Goal: Task Accomplishment & Management: Manage account settings

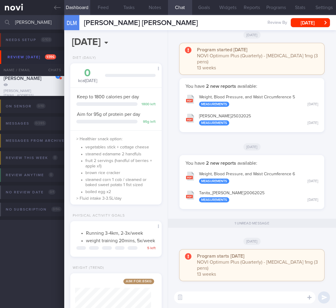
select select "8"
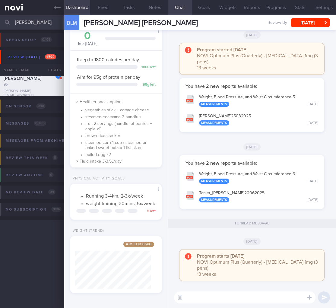
scroll to position [33, 134]
drag, startPoint x: 37, startPoint y: 24, endPoint x: -44, endPoint y: 19, distance: 81.0
click at [0, 19] on html "You are offline! Some functionality will be unavailable Patients New Users Coac…" at bounding box center [168, 154] width 336 height 308
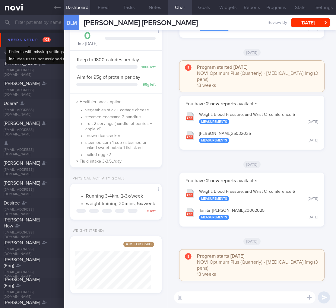
click at [21, 43] on div "Needs setup 103" at bounding box center [29, 40] width 46 height 8
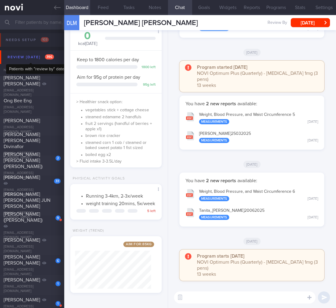
click at [33, 57] on div "Review today 396" at bounding box center [30, 57] width 49 height 8
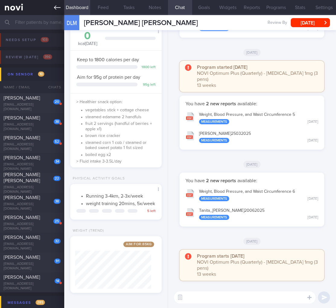
click at [61, 8] on link at bounding box center [32, 7] width 64 height 15
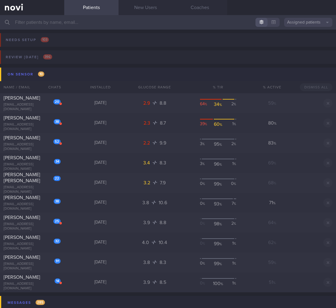
click at [58, 74] on button "On sensor 10" at bounding box center [169, 75] width 338 height 14
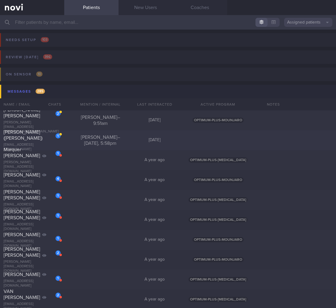
click at [79, 139] on div "Sharon Gill – Yesterday, 5:58pm" at bounding box center [100, 140] width 54 height 12
select select "8"
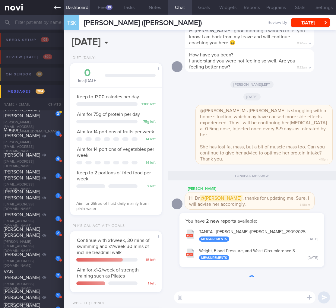
scroll to position [47, 76]
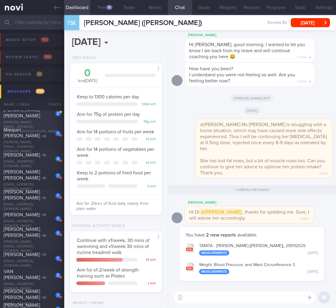
click at [51, 118] on div "BEATRICE ADRIENNE HEW HUI TING" at bounding box center [31, 113] width 55 height 12
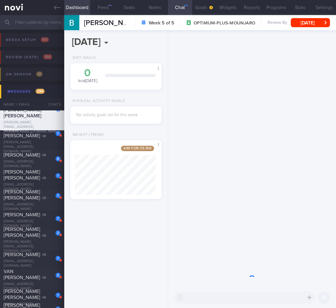
scroll to position [49, 81]
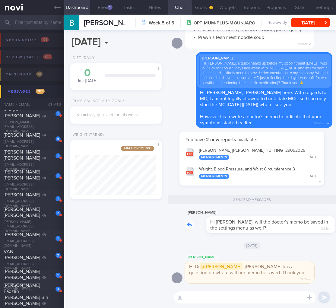
drag, startPoint x: 247, startPoint y: 233, endPoint x: 280, endPoint y: 233, distance: 32.6
click at [280, 233] on div "Beatrice Hew Hi Dr Todd, will the doctor’s memo be saved in the settings menu a…" at bounding box center [258, 221] width 147 height 24
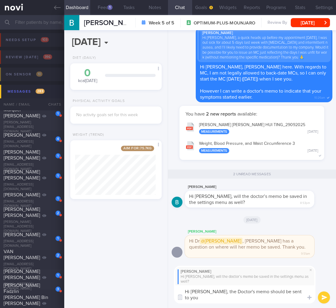
scroll to position [0, 0]
type textarea "Hi Ms Beatrice, the Doctor's memo should be sent to you directly by my front de…"
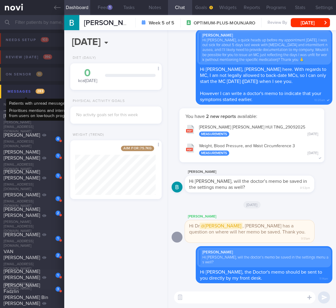
click at [42, 92] on span "283" at bounding box center [40, 91] width 9 height 5
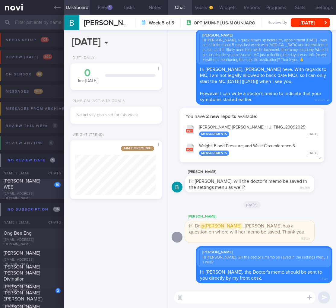
click at [16, 194] on div "pangkokwee75@gmail.com" at bounding box center [32, 195] width 57 height 9
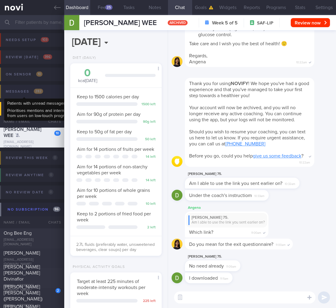
click at [33, 88] on div "Messages 282" at bounding box center [24, 91] width 40 height 8
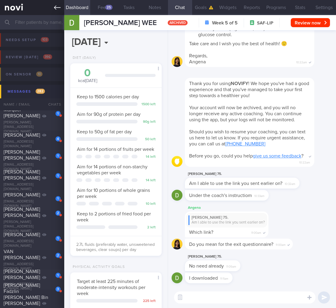
click at [60, 9] on link at bounding box center [32, 7] width 64 height 15
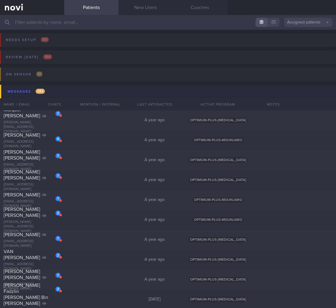
click at [67, 86] on button "Messages 282" at bounding box center [169, 92] width 338 height 14
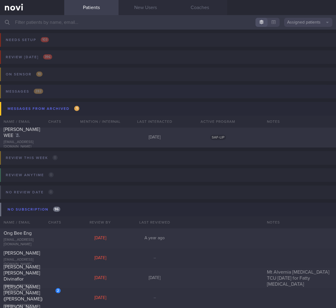
click at [69, 89] on button "Messages 282" at bounding box center [167, 93] width 338 height 17
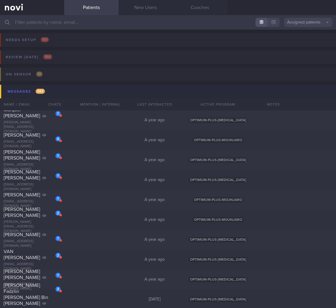
click at [68, 90] on button "Messages 282" at bounding box center [169, 92] width 338 height 14
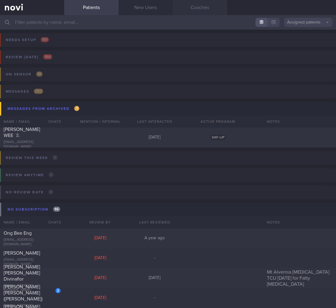
click at [207, 5] on link "Coaches" at bounding box center [200, 7] width 54 height 15
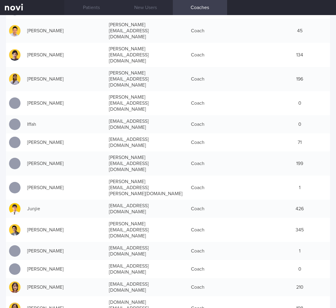
scroll to position [135, 0]
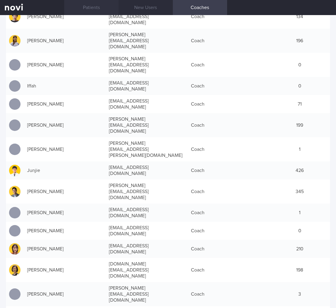
click at [77, 8] on link "Patients" at bounding box center [91, 7] width 54 height 15
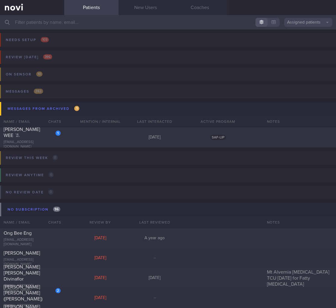
click at [70, 28] on input "text" at bounding box center [168, 22] width 336 height 14
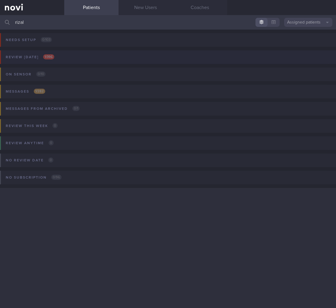
type input "rizal"
click at [55, 53] on div "Review today 1 / 396" at bounding box center [30, 57] width 52 height 8
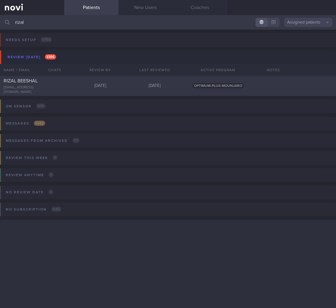
click at [52, 84] on div "RIZAL BEESHAL" at bounding box center [31, 81] width 55 height 6
select select "8"
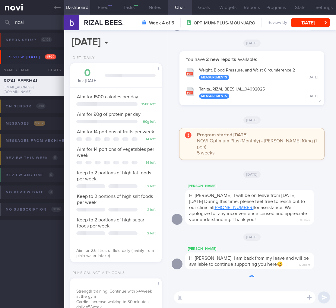
scroll to position [47, 76]
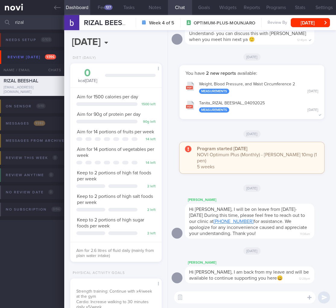
drag, startPoint x: 37, startPoint y: 24, endPoint x: -68, endPoint y: 16, distance: 105.0
click at [0, 16] on html "You are offline! Some functionality will be unavailable Patients New Users Coac…" at bounding box center [168, 154] width 336 height 308
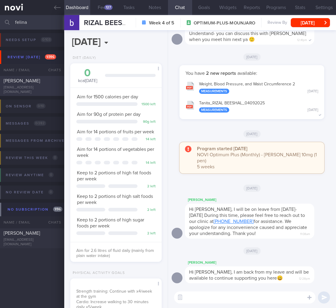
type input "felina"
click at [30, 87] on div "Felina Lin linfelina1@gmail.com" at bounding box center [32, 86] width 64 height 17
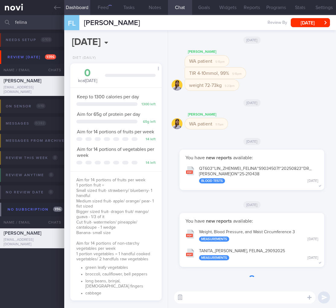
scroll to position [39, 78]
click at [181, 295] on button "button" at bounding box center [180, 297] width 11 height 11
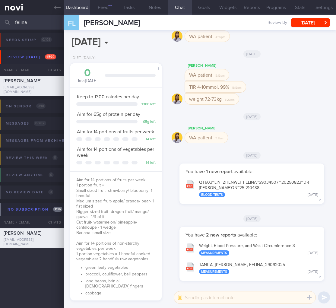
click at [199, 298] on textarea at bounding box center [244, 297] width 141 height 12
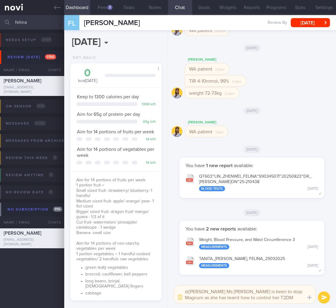
scroll to position [0, 0]
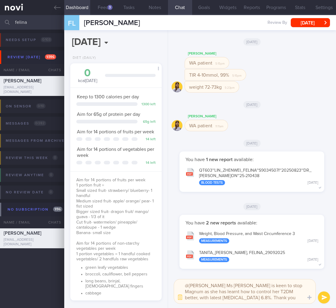
type textarea "@Elizabeth Ms Felina is keen to stop Magnum as she has learnt how to control he…"
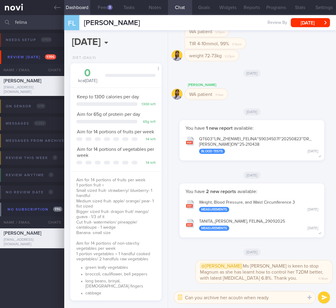
type textarea "Can you archive her acoutn when ready?"
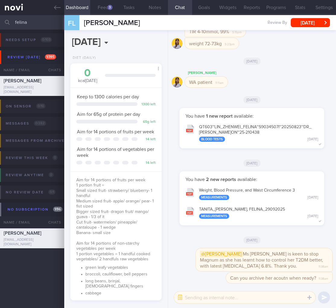
drag, startPoint x: 50, startPoint y: 20, endPoint x: -47, endPoint y: 15, distance: 97.3
click at [0, 15] on html "You are offline! Some functionality will be unavailable Patients New Users Coac…" at bounding box center [168, 154] width 336 height 308
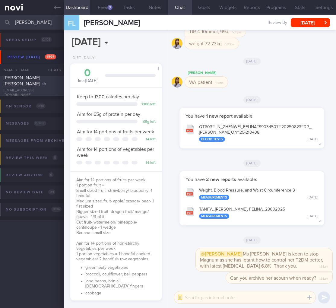
type input "ivan loo"
click at [28, 92] on div "specious.present@gmail.com" at bounding box center [32, 92] width 57 height 9
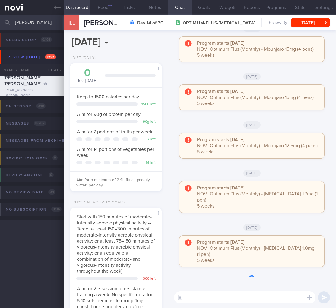
scroll to position [38, 76]
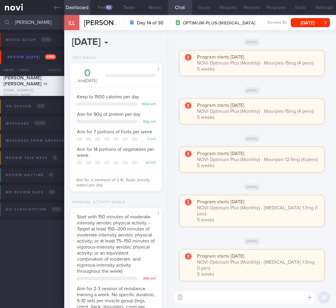
click at [184, 297] on button "button" at bounding box center [180, 297] width 11 height 11
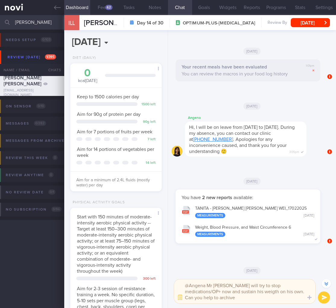
scroll to position [-433, 0]
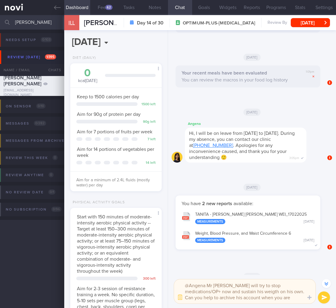
type textarea "@Angena Mr Ivan will try to stop medications/OP+ now and sustain his weigth on …"
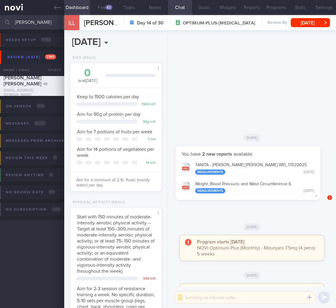
scroll to position [0, 0]
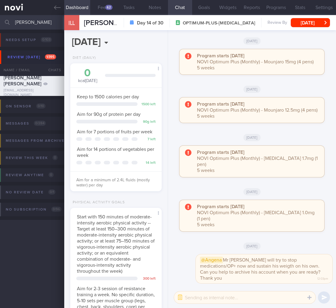
drag, startPoint x: 31, startPoint y: 19, endPoint x: -28, endPoint y: 18, distance: 59.7
click at [0, 18] on html "You are offline! Some functionality will be unavailable Patients New Users Coac…" at bounding box center [168, 154] width 336 height 308
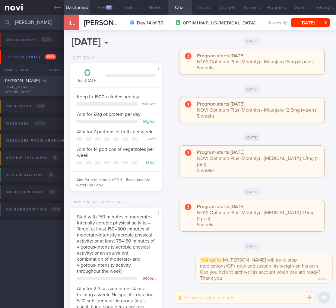
type input "munday"
click at [33, 84] on div "CHARLENE RILEY MUNDAY" at bounding box center [31, 81] width 55 height 6
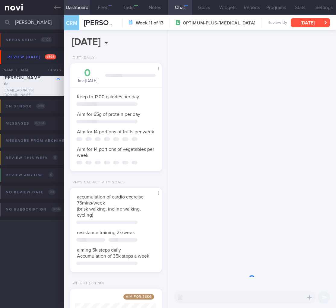
click at [304, 21] on button "Thu, 17 Jul" at bounding box center [310, 22] width 39 height 9
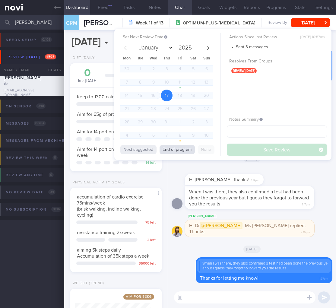
click at [172, 147] on button "End of program" at bounding box center [177, 149] width 35 height 9
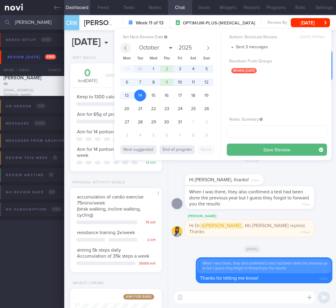
click at [128, 49] on span at bounding box center [125, 48] width 10 height 10
select select "8"
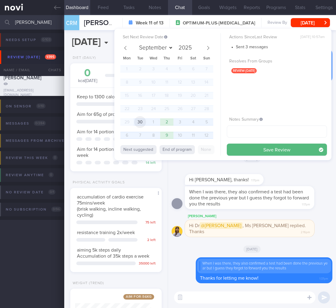
click at [144, 123] on span "30" at bounding box center [140, 122] width 12 height 12
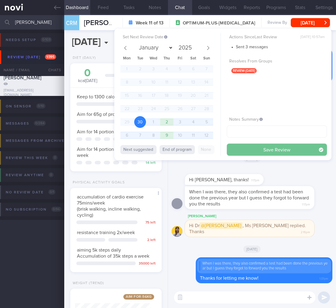
click at [250, 148] on button "Save Review" at bounding box center [277, 150] width 100 height 12
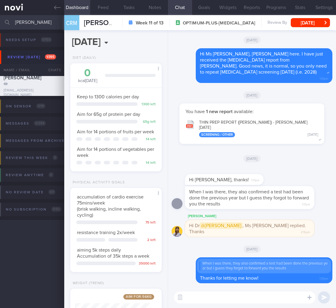
scroll to position [58, 0]
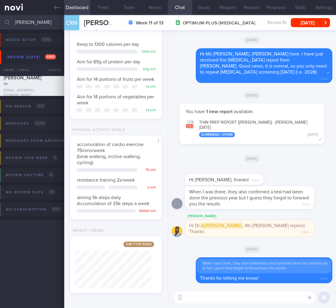
drag, startPoint x: 33, startPoint y: 20, endPoint x: -60, endPoint y: 11, distance: 93.6
click at [0, 11] on html "You are offline! Some functionality will be unavailable Patients New Users Coac…" at bounding box center [168, 154] width 336 height 308
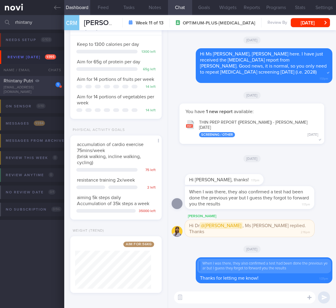
type input "rhintany"
click at [21, 86] on div "1 Rhintany Putri rhintany.putri@gmail.com" at bounding box center [32, 86] width 64 height 17
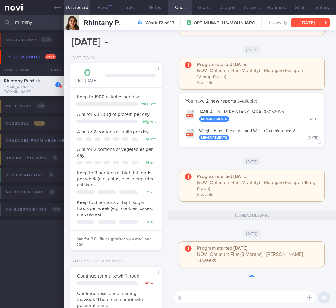
scroll to position [301527, 301489]
click at [309, 22] on button "Fri, 11 Jul" at bounding box center [310, 22] width 39 height 9
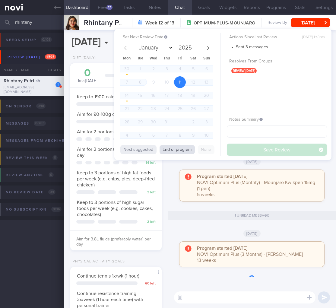
click at [186, 149] on button "End of program" at bounding box center [177, 149] width 35 height 9
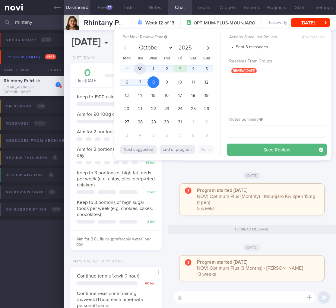
click at [141, 65] on span "30" at bounding box center [140, 69] width 12 height 12
select select "8"
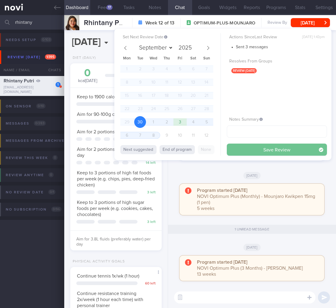
click at [280, 145] on button "Save Review" at bounding box center [277, 150] width 100 height 12
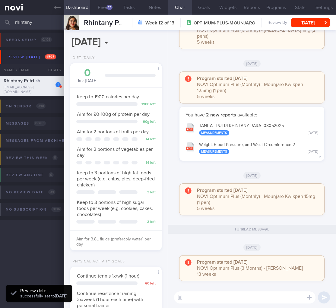
scroll to position [185, 0]
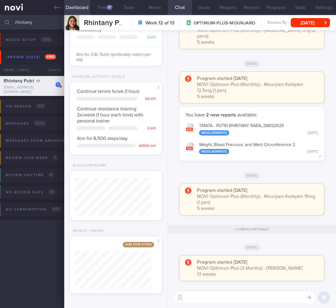
drag, startPoint x: 41, startPoint y: 24, endPoint x: -42, endPoint y: 15, distance: 83.7
click at [0, 15] on html "You are offline! Some functionality will be unavailable Patients New Users Coac…" at bounding box center [168, 154] width 336 height 308
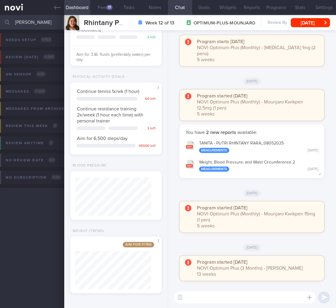
type input "nadia"
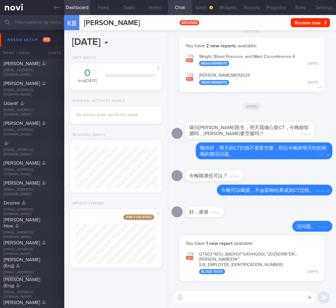
select select "8"
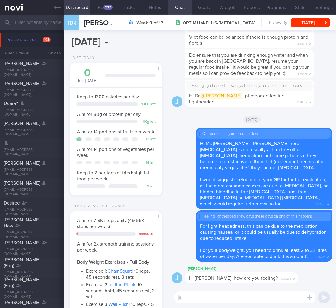
select select "7"
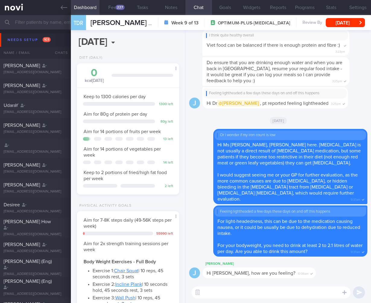
scroll to position [52, 87]
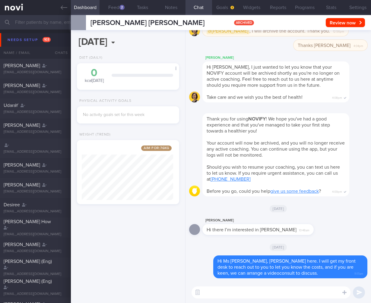
select select "8"
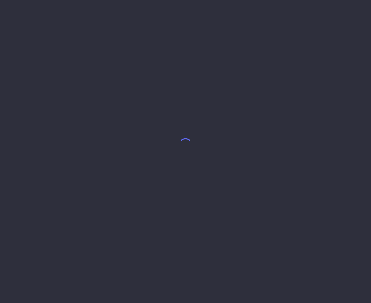
select select "4"
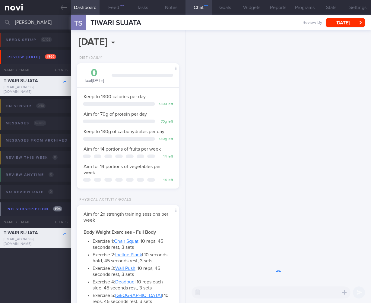
scroll to position [52, 87]
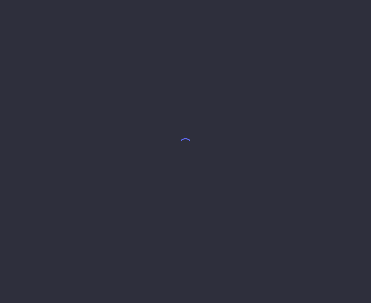
select select "8"
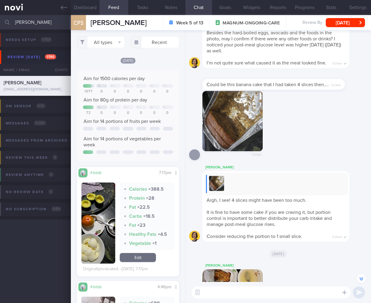
scroll to position [-697, 0]
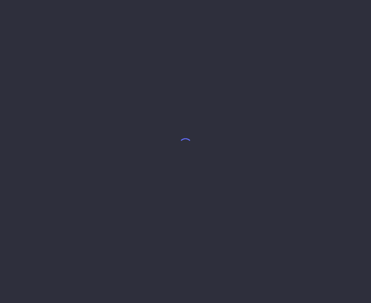
select select "7"
select select "6"
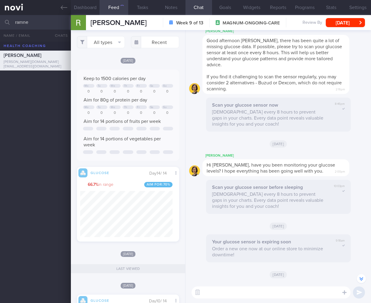
scroll to position [-334, 0]
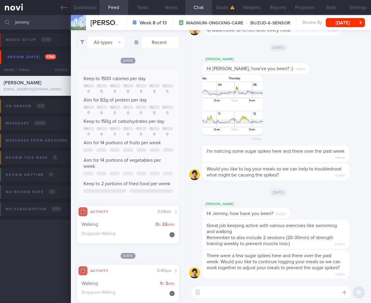
select select "7"
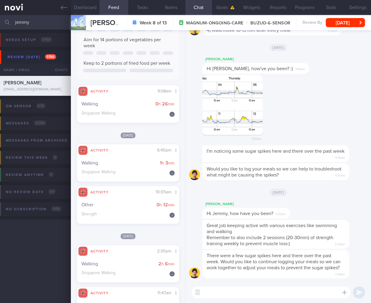
scroll to position [17, 0]
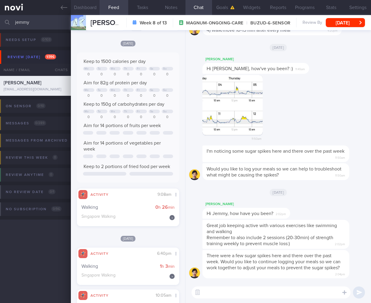
click at [72, 6] on button "Dashboard" at bounding box center [85, 7] width 29 height 15
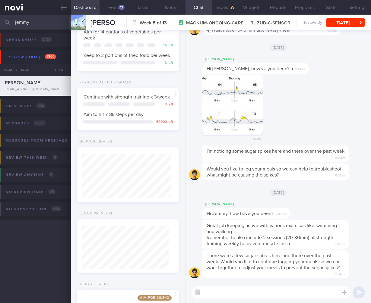
scroll to position [-159, 0]
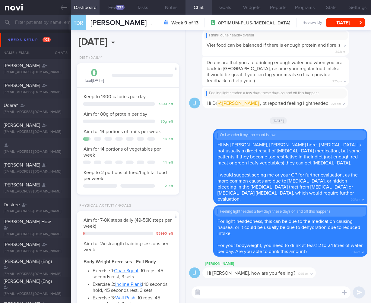
select select "7"
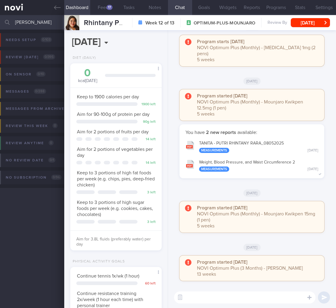
select select "8"
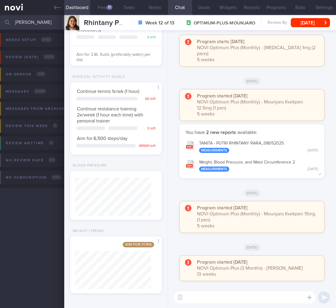
drag, startPoint x: 44, startPoint y: 18, endPoint x: 0, endPoint y: 21, distance: 44.4
click at [0, 21] on input "[PERSON_NAME]" at bounding box center [168, 22] width 336 height 14
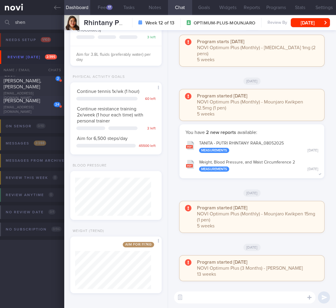
click at [59, 113] on div "24 SHEN LINLIN sidonia@syn.com.sg Tue, 2 Sep A month ago OPTIMUM-PLUS-WEGOVY" at bounding box center [168, 106] width 336 height 20
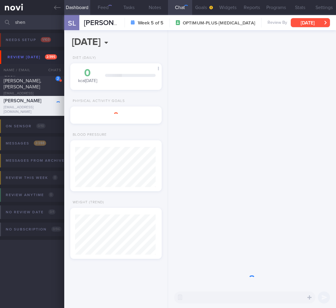
click at [326, 24] on button "[DATE]" at bounding box center [310, 22] width 39 height 9
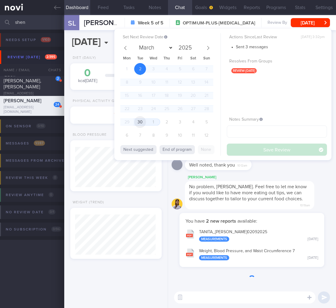
click at [140, 124] on span "30" at bounding box center [140, 122] width 12 height 12
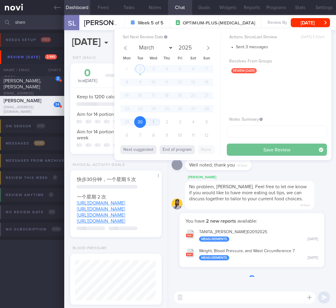
scroll to position [301518, 301489]
click at [301, 155] on button "Save Review" at bounding box center [277, 150] width 100 height 12
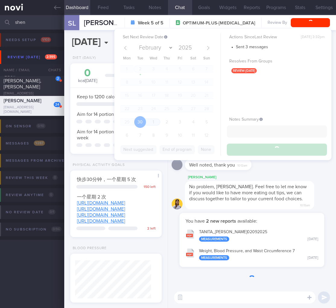
click at [278, 181] on div "Elizabeth" at bounding box center [258, 177] width 147 height 7
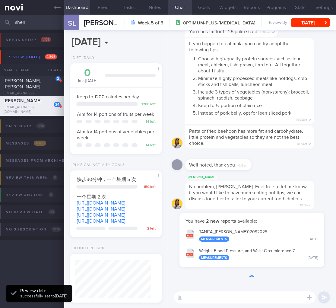
scroll to position [125, 0]
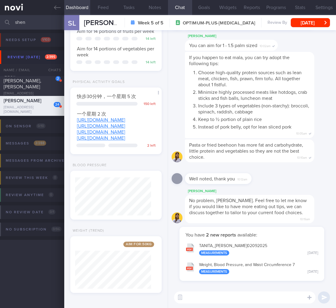
click at [19, 23] on input "shen" at bounding box center [168, 22] width 336 height 14
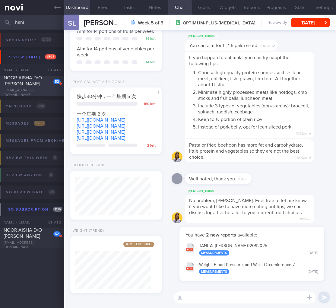
type input "hani"
click at [54, 90] on div "52 NOOR AISHA D/O ABDUL HANI nooraisha.2004@gmail.com" at bounding box center [32, 86] width 64 height 23
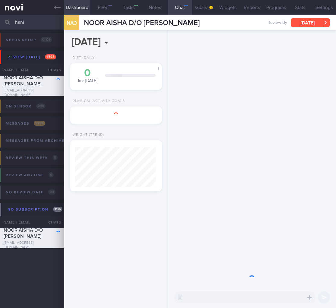
scroll to position [49, 81]
click at [318, 21] on button "Wed, 11 Jun" at bounding box center [310, 22] width 39 height 9
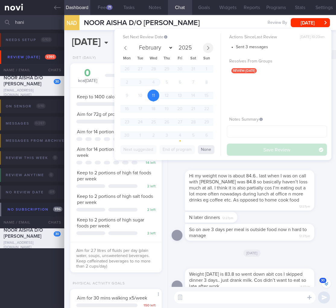
scroll to position [47, 76]
click at [211, 48] on span at bounding box center [208, 48] width 10 height 10
click at [208, 49] on icon at bounding box center [208, 48] width 4 height 4
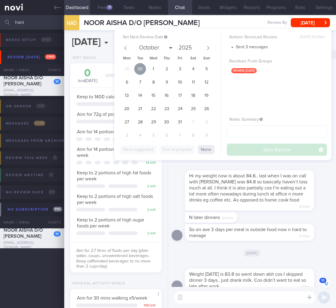
click at [139, 65] on span "30" at bounding box center [140, 69] width 12 height 12
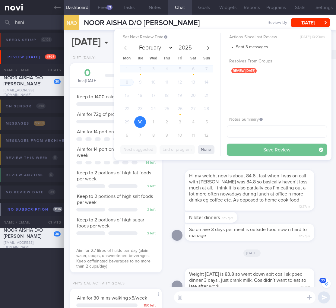
select select "8"
click at [255, 148] on button "Save Review" at bounding box center [277, 150] width 100 height 12
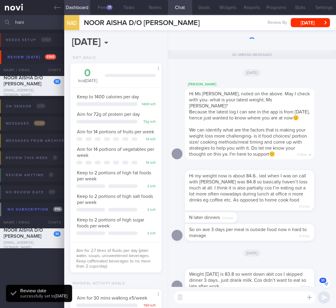
click at [265, 203] on div "Hi my weight now is about 84.6.. last when I was on call with dr Todd was 84.8 …" at bounding box center [249, 190] width 129 height 41
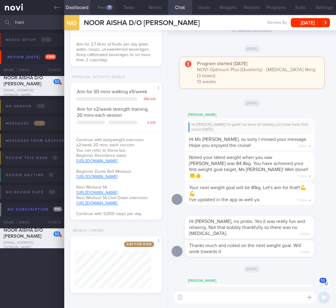
scroll to position [-1811, 0]
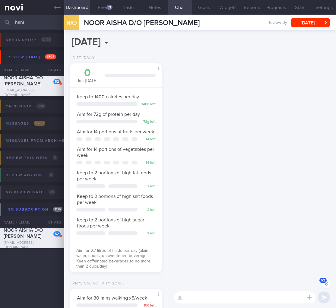
select select "8"
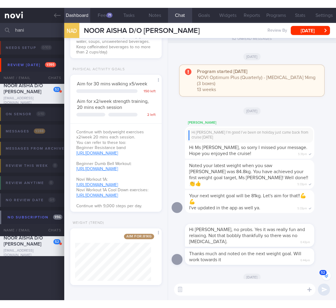
scroll to position [-1811, 0]
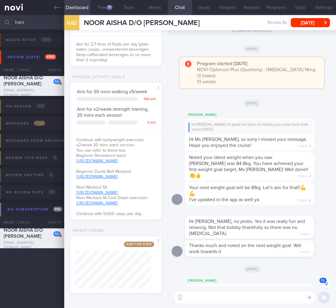
drag, startPoint x: 48, startPoint y: 22, endPoint x: -47, endPoint y: 13, distance: 95.4
click at [0, 13] on html "You are offline! Some functionality will be unavailable Patients New Users Coac…" at bounding box center [168, 154] width 336 height 308
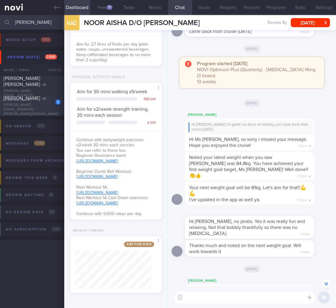
type input "[PERSON_NAME]"
click at [35, 101] on div "[PERSON_NAME]" at bounding box center [31, 98] width 55 height 6
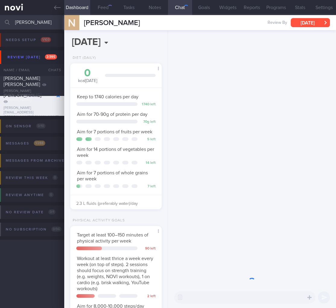
scroll to position [301527, 301489]
click at [324, 22] on button "Fri, 8 Aug" at bounding box center [310, 22] width 39 height 9
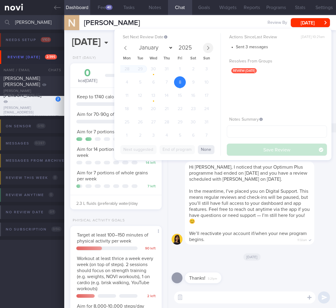
click at [208, 46] on icon at bounding box center [208, 48] width 4 height 4
select select "8"
click at [143, 120] on span "30" at bounding box center [140, 122] width 12 height 12
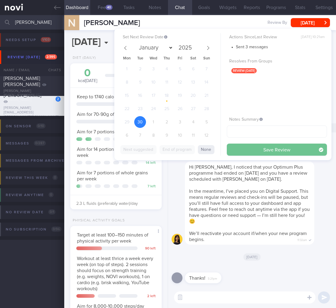
click at [257, 151] on button "Save Review" at bounding box center [277, 150] width 100 height 12
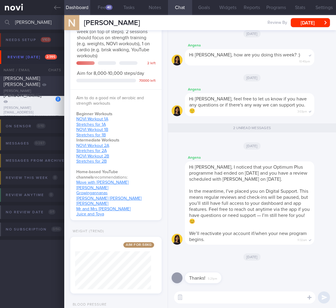
scroll to position [305, 0]
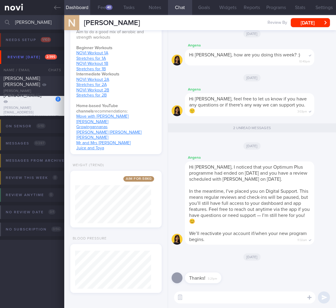
click at [26, 21] on input "nicole" at bounding box center [168, 22] width 336 height 14
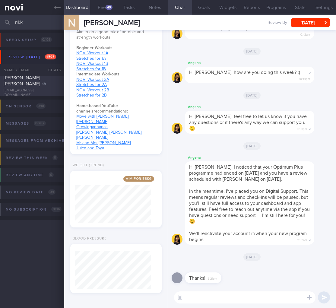
type input "rikk"
click at [42, 84] on div at bounding box center [44, 84] width 4 height 6
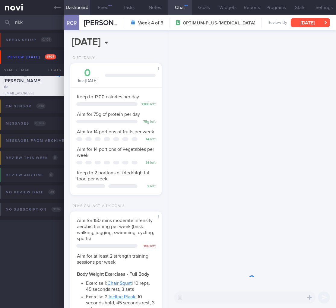
click at [308, 24] on button "Mon, 29 Sep" at bounding box center [310, 22] width 39 height 9
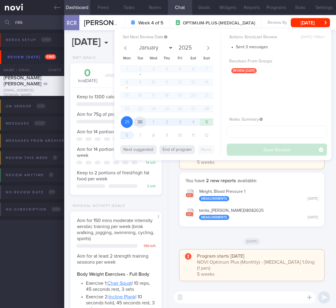
scroll to position [47, 76]
click at [138, 121] on span "30" at bounding box center [140, 122] width 12 height 12
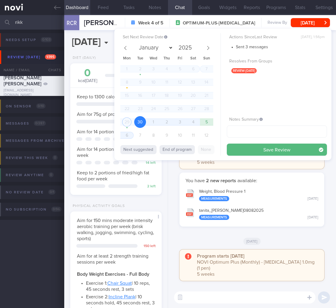
drag, startPoint x: 266, startPoint y: 153, endPoint x: 265, endPoint y: 144, distance: 8.8
click at [266, 153] on button "Save Review" at bounding box center [277, 150] width 100 height 12
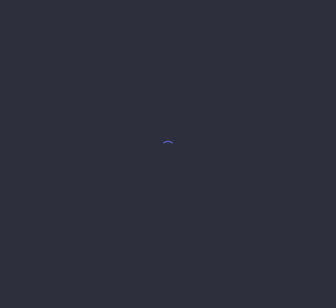
select select "8"
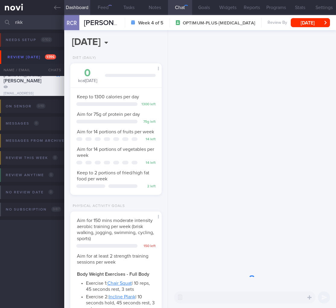
scroll to position [47, 76]
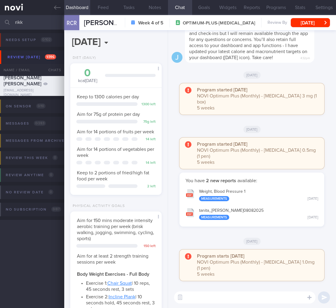
click at [21, 21] on input "rikk" at bounding box center [168, 22] width 336 height 14
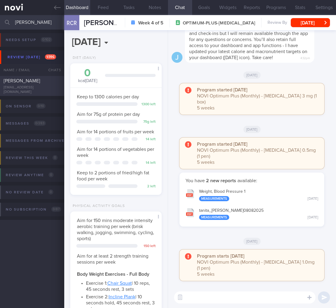
click at [26, 79] on div "[PERSON_NAME] [EMAIL_ADDRESS][DOMAIN_NAME] [DATE] [DATE] OPTIMUM-PLUS-[MEDICAL_…" at bounding box center [168, 86] width 336 height 20
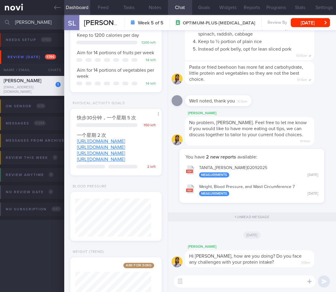
drag, startPoint x: 40, startPoint y: 21, endPoint x: -43, endPoint y: 15, distance: 83.1
click at [0, 15] on html "You are offline! Some functionality will be unavailable Patients New Users Coac…" at bounding box center [168, 146] width 336 height 292
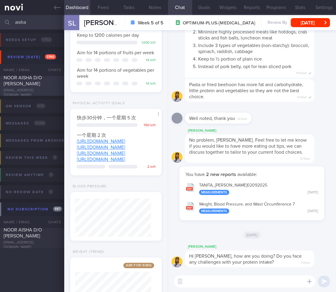
type input "aisha"
click at [55, 87] on div "NOOR AISHA D/O [PERSON_NAME]" at bounding box center [31, 81] width 55 height 12
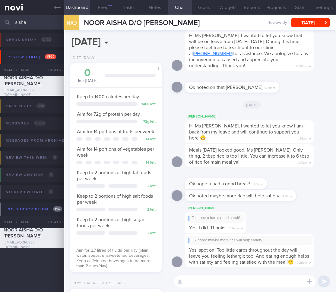
scroll to position [47, 76]
click at [101, 4] on button "Feed 71" at bounding box center [103, 7] width 26 height 15
select select "8"
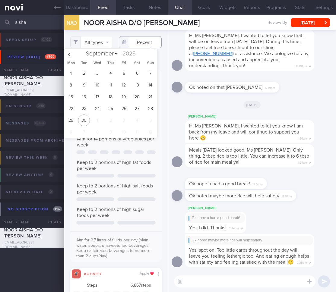
click at [141, 40] on input "text" at bounding box center [140, 42] width 43 height 12
click at [137, 41] on input "text" at bounding box center [140, 42] width 43 height 12
click at [103, 43] on button "All types" at bounding box center [91, 42] width 43 height 12
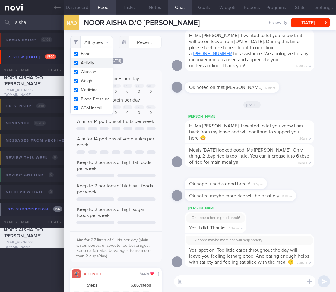
click at [94, 64] on button "Activity" at bounding box center [92, 63] width 42 height 9
checkbox input "false"
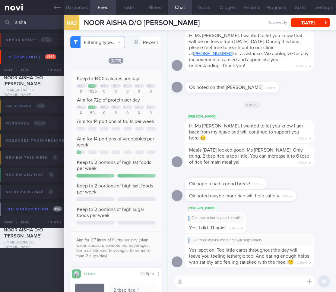
click at [134, 124] on span "Aim for 14 portions of fruits per week" at bounding box center [115, 121] width 77 height 5
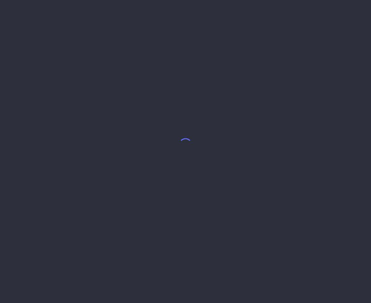
select select "7"
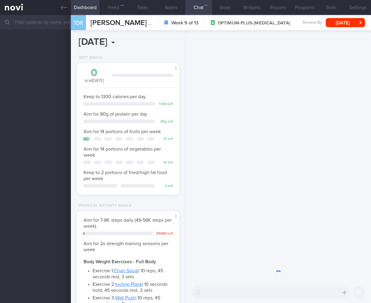
scroll to position [52, 87]
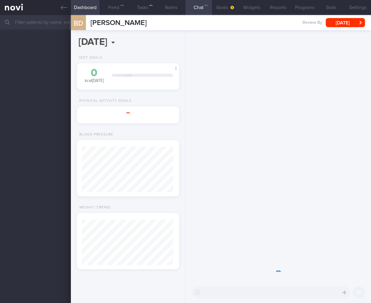
select select "7"
